Goal: Information Seeking & Learning: Compare options

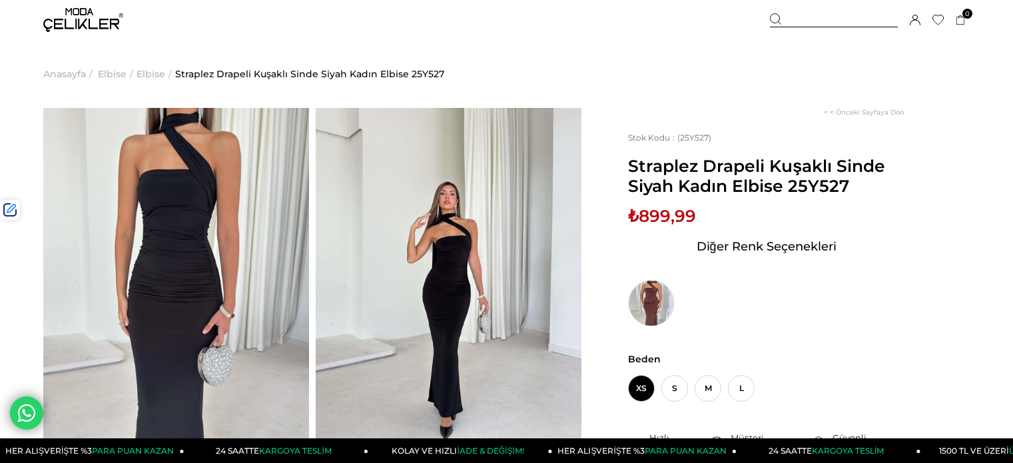
click at [817, 23] on div at bounding box center [834, 20] width 128 height 14
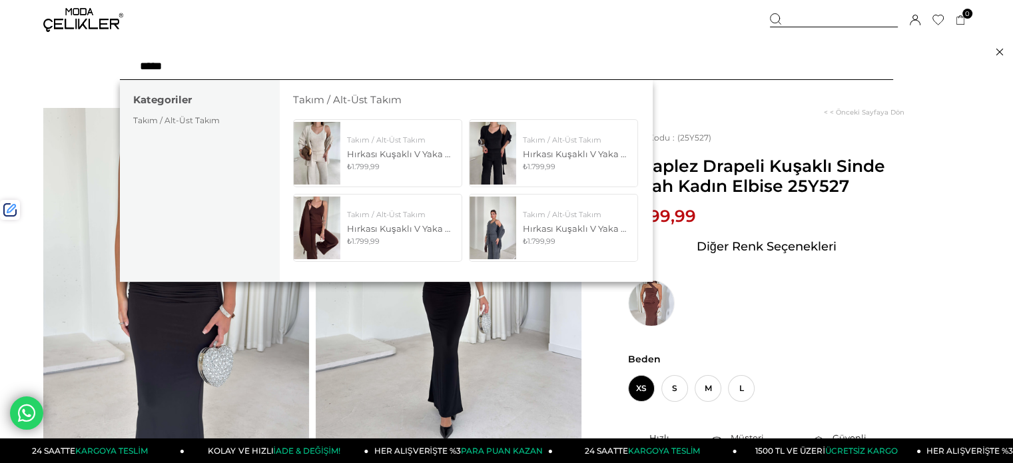
type input "*****"
click at [502, 222] on img at bounding box center [493, 227] width 47 height 62
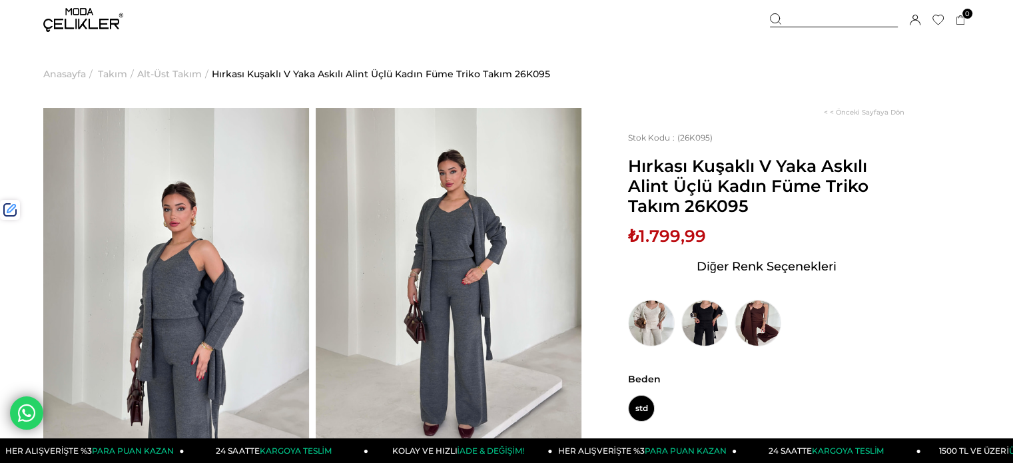
click at [679, 233] on span "₺1.799,99" at bounding box center [667, 236] width 78 height 20
copy span "1.799,99"
click at [814, 18] on div at bounding box center [834, 20] width 128 height 14
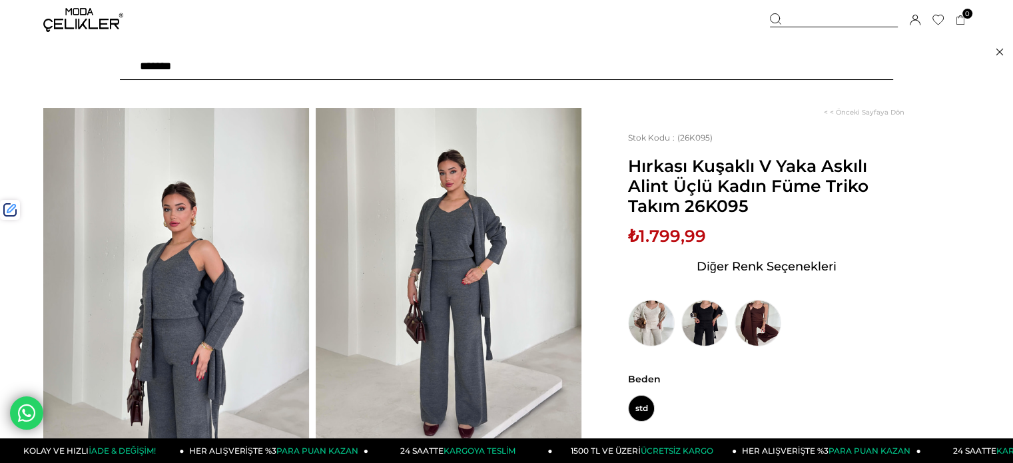
type input "********"
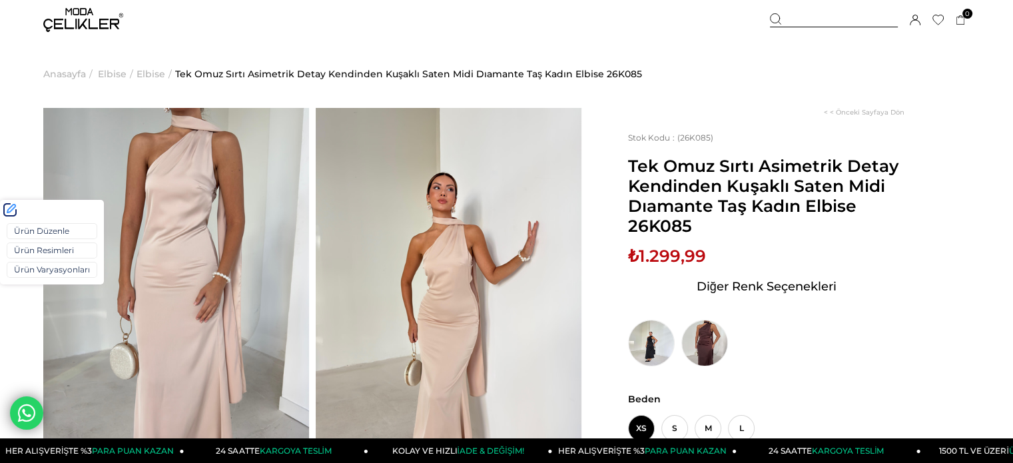
drag, startPoint x: 43, startPoint y: 267, endPoint x: 45, endPoint y: 258, distance: 8.9
click at [43, 267] on link "Ürün Varyasyonları" at bounding box center [52, 270] width 91 height 16
click at [57, 271] on link "Ürün Varyasyonları" at bounding box center [52, 270] width 91 height 16
drag, startPoint x: 52, startPoint y: 267, endPoint x: 59, endPoint y: 255, distance: 13.7
click at [52, 267] on link "Ürün Varyasyonları" at bounding box center [52, 270] width 91 height 16
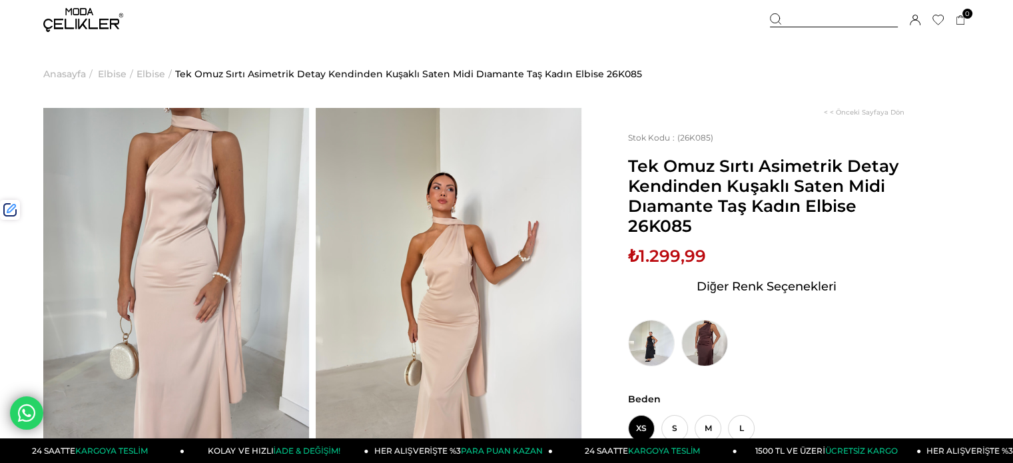
click at [664, 249] on span "₺1.299,99" at bounding box center [667, 256] width 78 height 20
copy span "1.299,99"
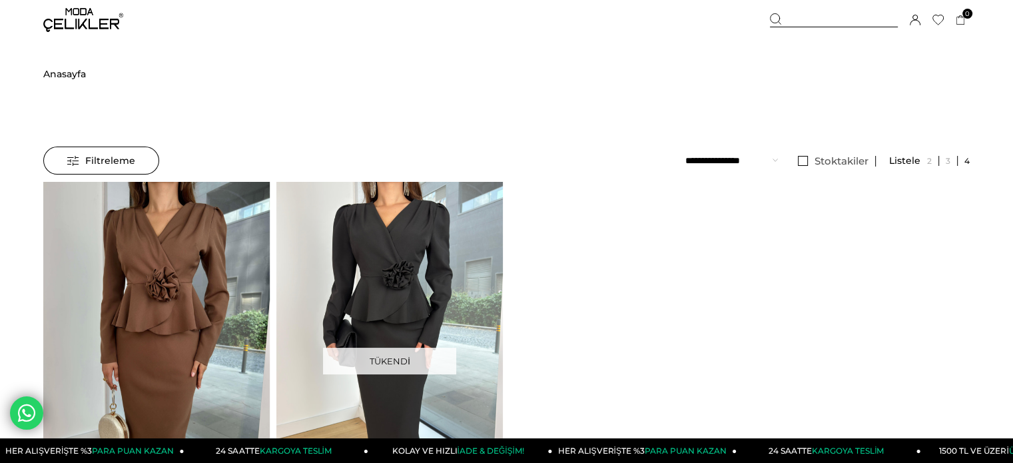
click at [793, 21] on div at bounding box center [834, 20] width 128 height 14
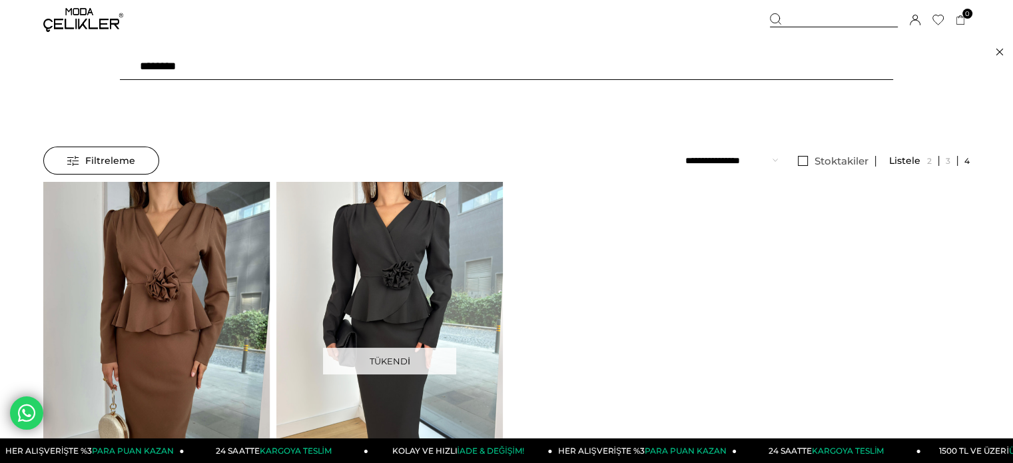
click at [330, 72] on input "********" at bounding box center [506, 66] width 773 height 27
paste input "text"
type input "******"
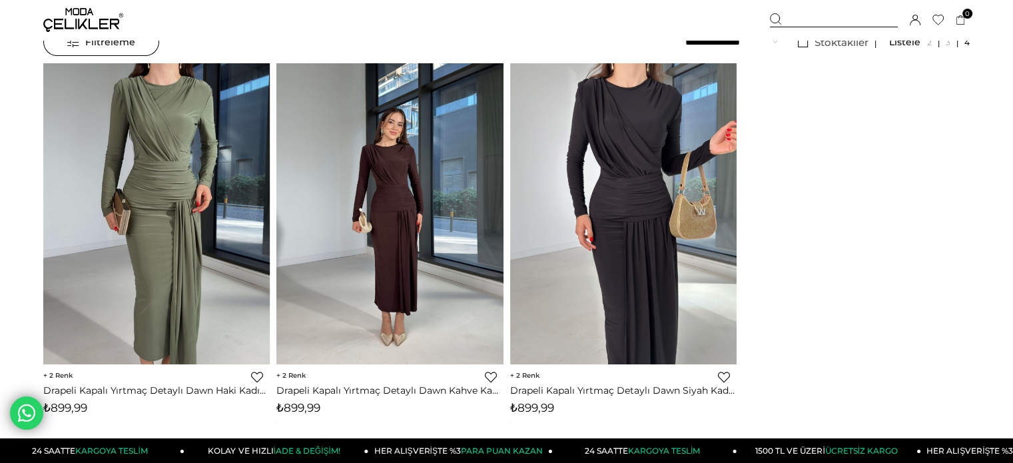
scroll to position [200, 0]
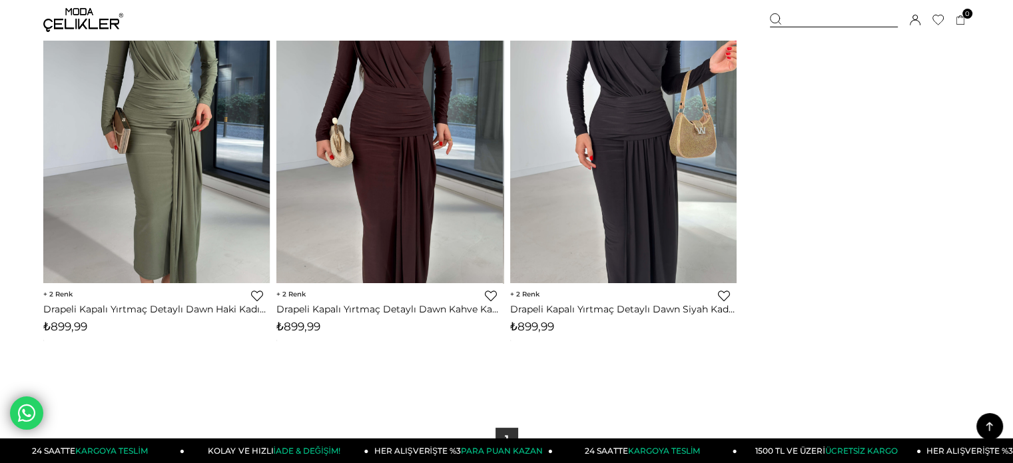
click at [533, 330] on span "₺899,99" at bounding box center [532, 326] width 44 height 13
click at [532, 328] on span "₺899,99" at bounding box center [532, 326] width 44 height 13
copy span "899,99"
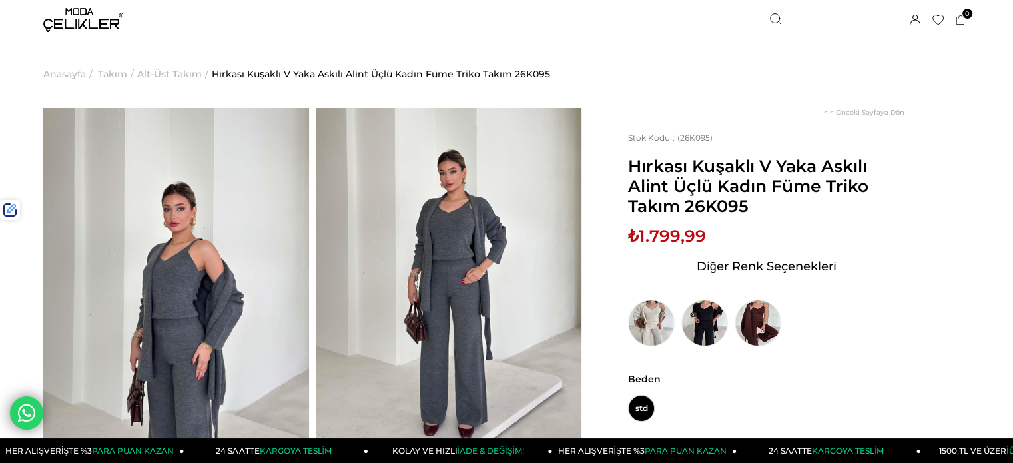
click at [835, 21] on div at bounding box center [834, 20] width 128 height 14
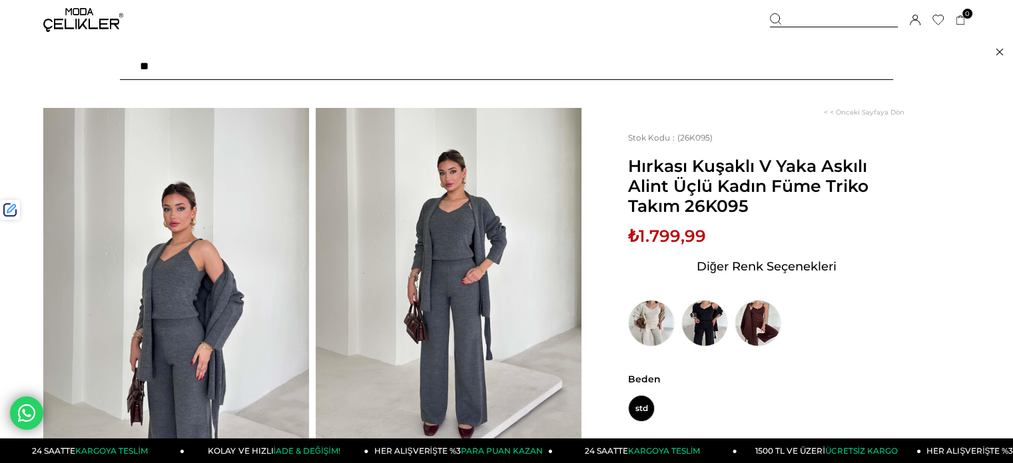
type input "*"
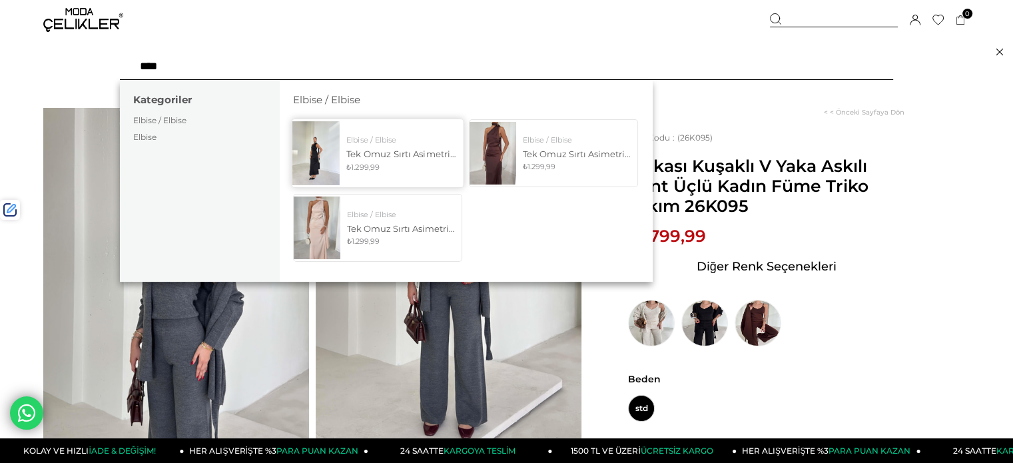
type input "****"
drag, startPoint x: 338, startPoint y: 154, endPoint x: 285, endPoint y: 72, distance: 97.4
click at [338, 154] on img at bounding box center [317, 153] width 47 height 62
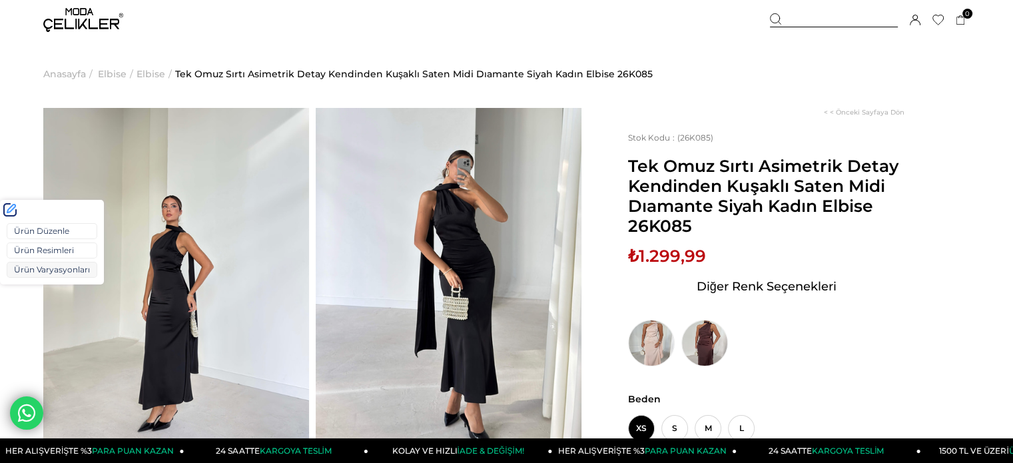
click at [47, 268] on link "Ürün Varyasyonları" at bounding box center [52, 270] width 91 height 16
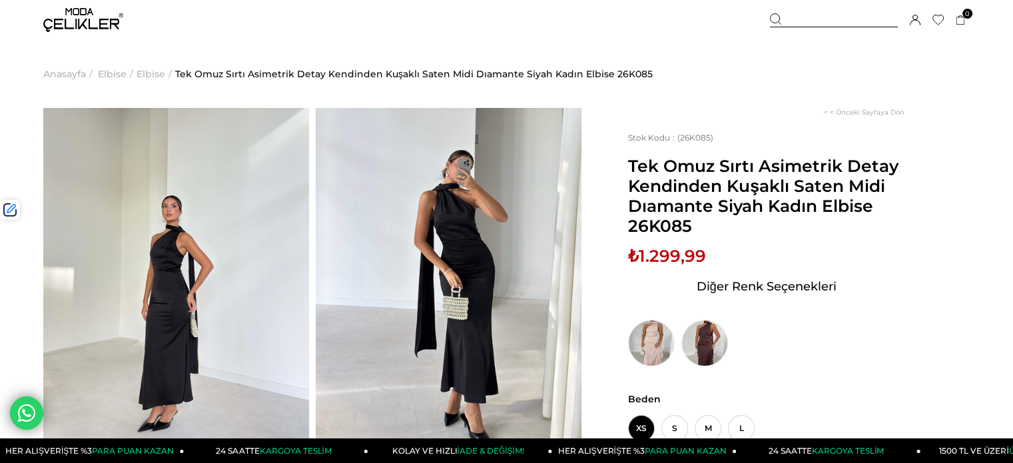
click at [674, 258] on span "₺1.299,99" at bounding box center [667, 256] width 78 height 20
copy span "1.299,99"
drag, startPoint x: 810, startPoint y: 15, endPoint x: 548, endPoint y: 48, distance: 263.8
click at [810, 16] on div at bounding box center [834, 20] width 128 height 14
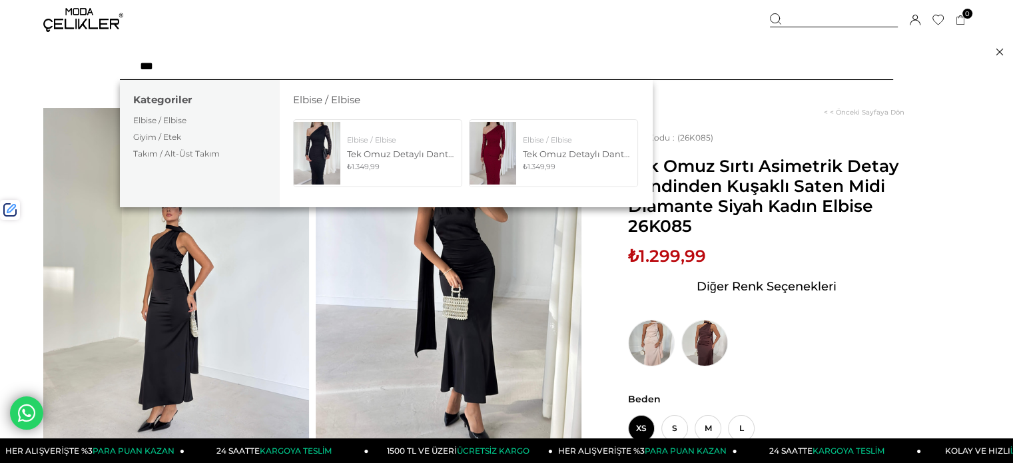
type input "***"
click at [329, 145] on img at bounding box center [317, 153] width 47 height 62
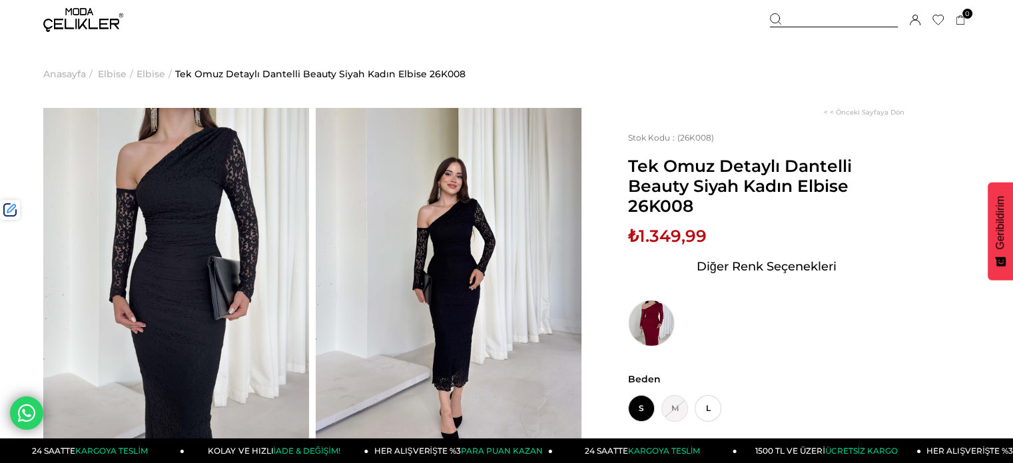
click at [682, 235] on span "₺1.349,99" at bounding box center [667, 236] width 79 height 20
copy span "1.349,99"
click at [795, 18] on div at bounding box center [834, 20] width 128 height 14
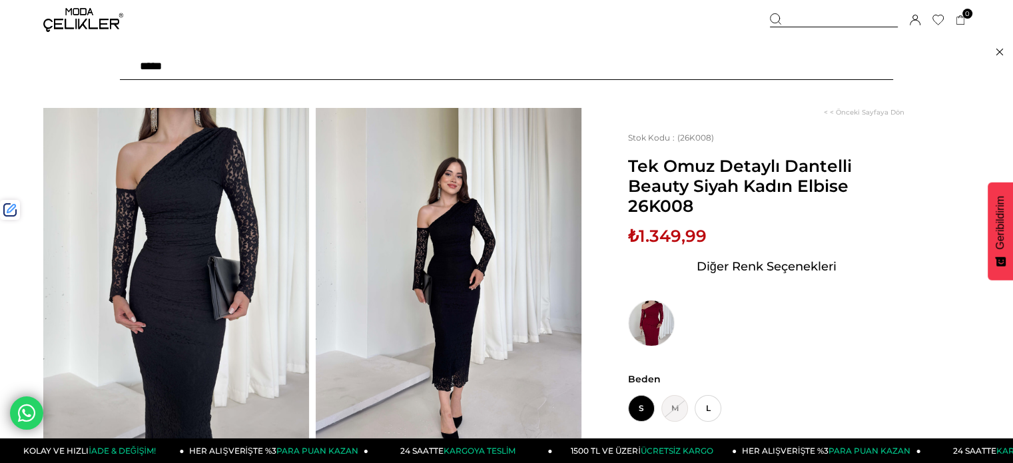
paste input "******"
type input "******"
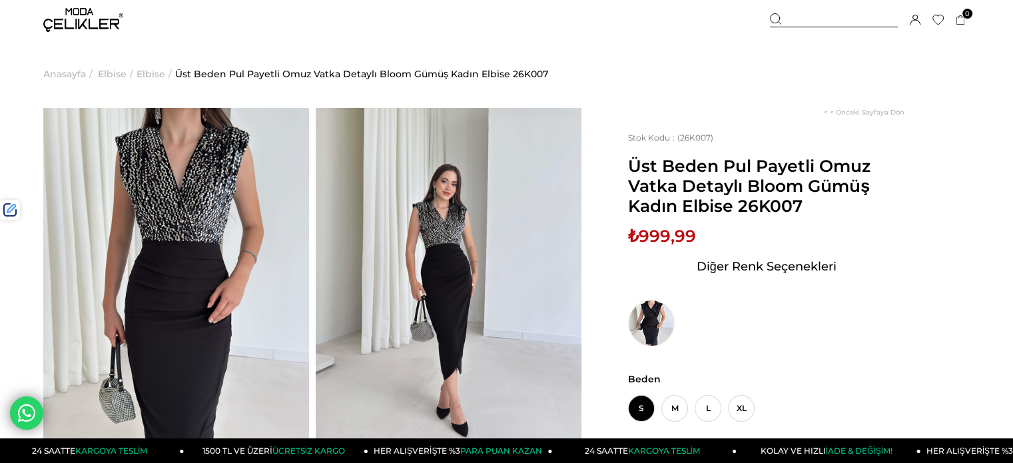
click at [0, 0] on link "Ürün Varyasyonları" at bounding box center [0, 0] width 0 height 0
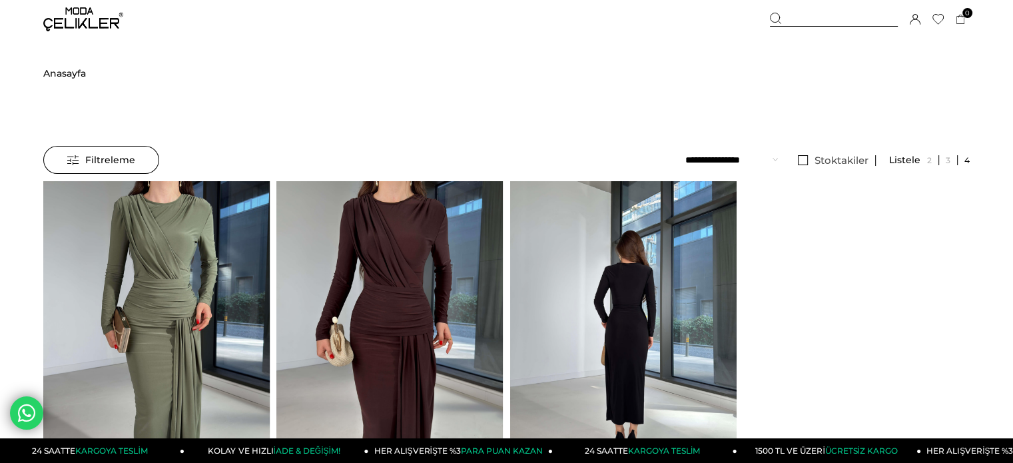
scroll to position [266, 0]
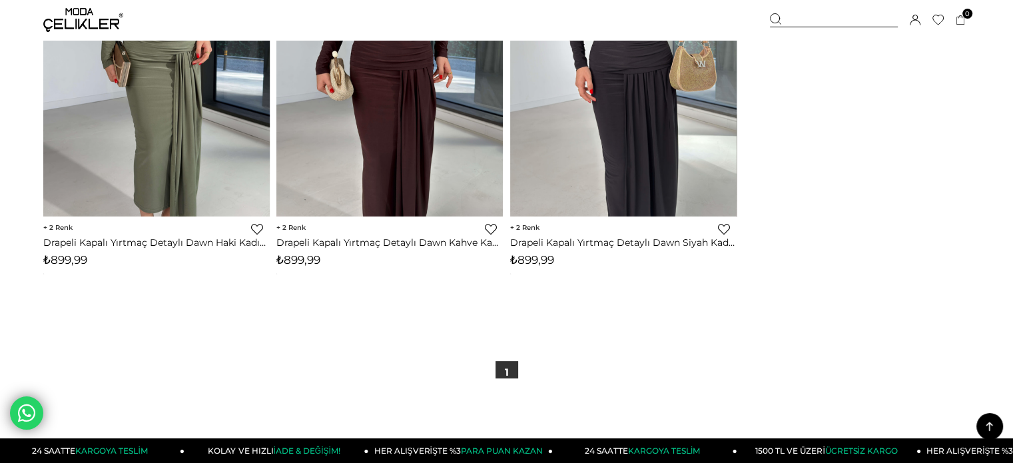
click at [536, 258] on span "₺899,99" at bounding box center [532, 259] width 44 height 13
click at [536, 257] on span "₺899,99" at bounding box center [532, 259] width 44 height 13
copy span "899,99"
